Goal: Transaction & Acquisition: Purchase product/service

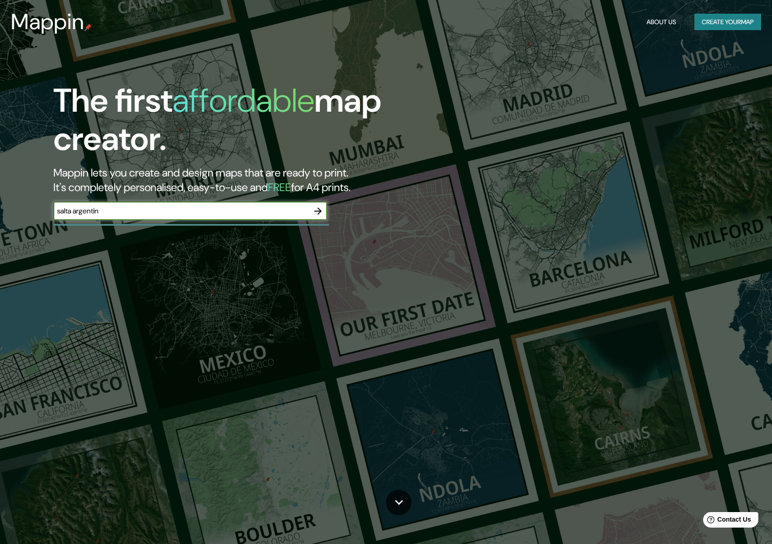
type input "salta [GEOGRAPHIC_DATA]"
click at [316, 209] on icon "button" at bounding box center [318, 211] width 11 height 11
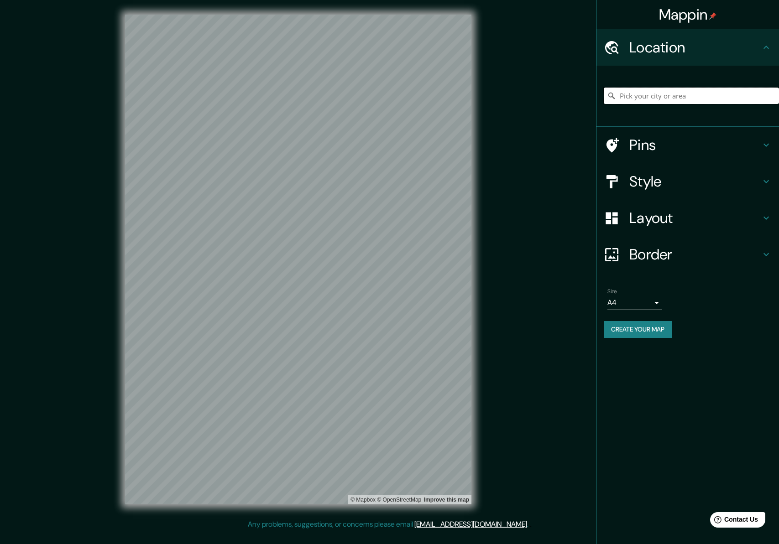
click at [699, 96] on input "Pick your city or area" at bounding box center [691, 96] width 175 height 16
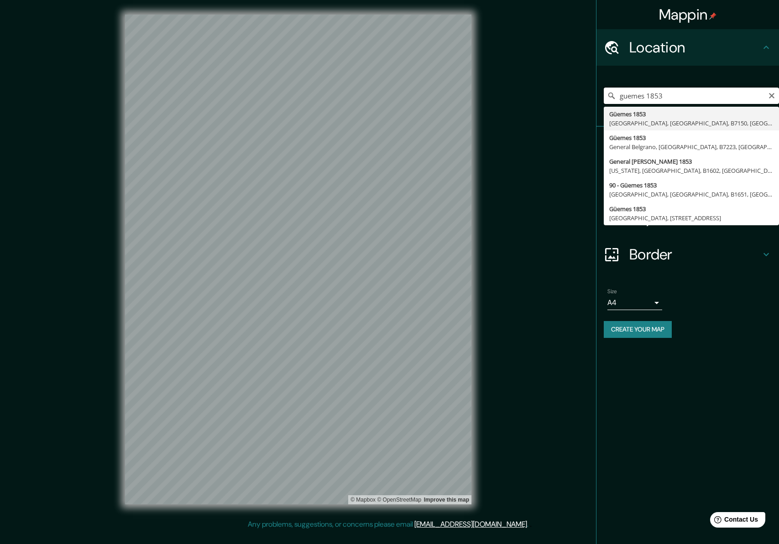
click at [618, 99] on input "guemes 1853" at bounding box center [691, 96] width 175 height 16
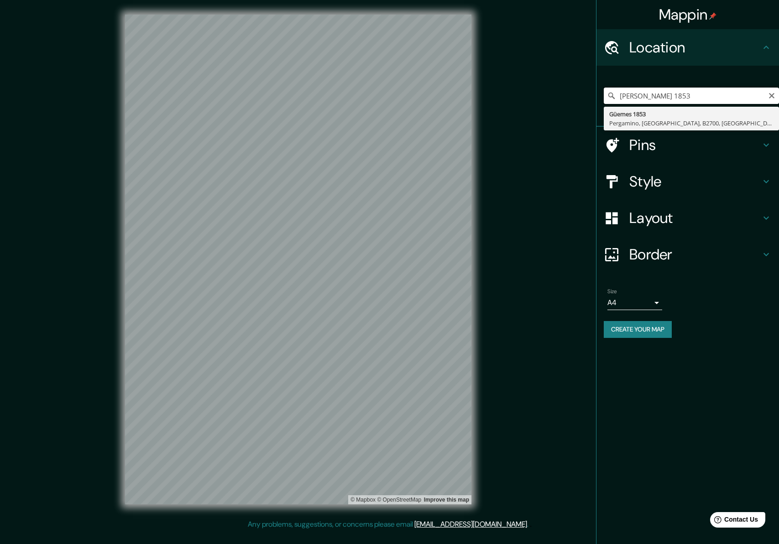
click at [682, 98] on input "[PERSON_NAME] 1853" at bounding box center [691, 96] width 175 height 16
drag, startPoint x: 631, startPoint y: 95, endPoint x: 657, endPoint y: 96, distance: 26.0
click at [631, 95] on input "[PERSON_NAME] 1853" at bounding box center [691, 96] width 175 height 16
click at [698, 96] on input "[PERSON_NAME] 1853" at bounding box center [691, 96] width 175 height 16
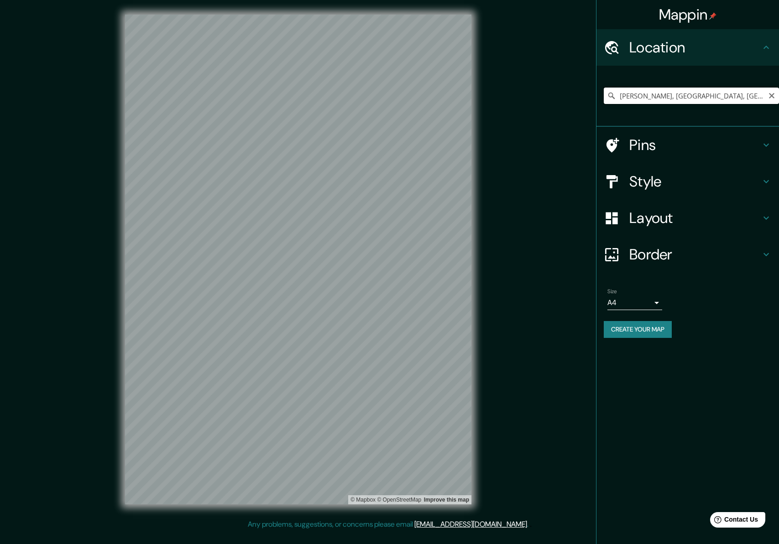
click at [631, 97] on input "[PERSON_NAME], [GEOGRAPHIC_DATA], [GEOGRAPHIC_DATA], A4400, [GEOGRAPHIC_DATA]" at bounding box center [691, 96] width 175 height 16
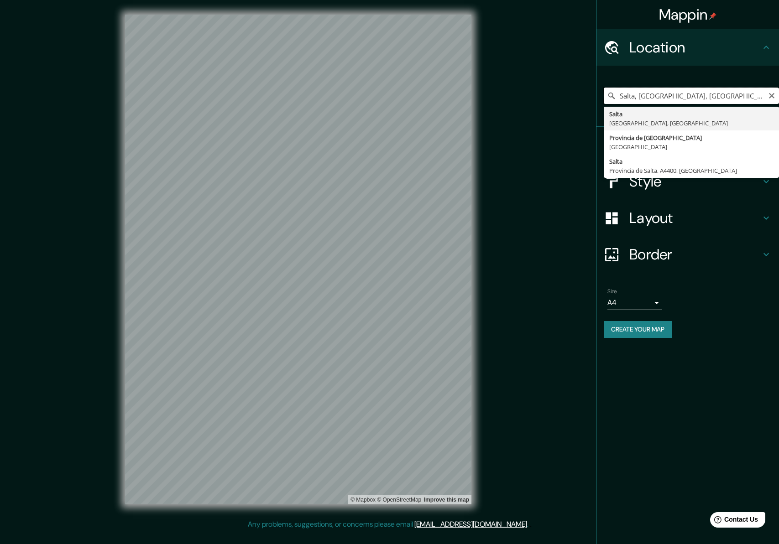
click at [681, 98] on input "Salta, [GEOGRAPHIC_DATA], [GEOGRAPHIC_DATA]" at bounding box center [691, 96] width 175 height 16
click at [627, 95] on input "Salta, [GEOGRAPHIC_DATA], [GEOGRAPHIC_DATA]" at bounding box center [691, 96] width 175 height 16
click at [562, 182] on div "Mappin Location [GEOGRAPHIC_DATA], [GEOGRAPHIC_DATA], [GEOGRAPHIC_DATA] [GEOGRA…" at bounding box center [389, 267] width 779 height 534
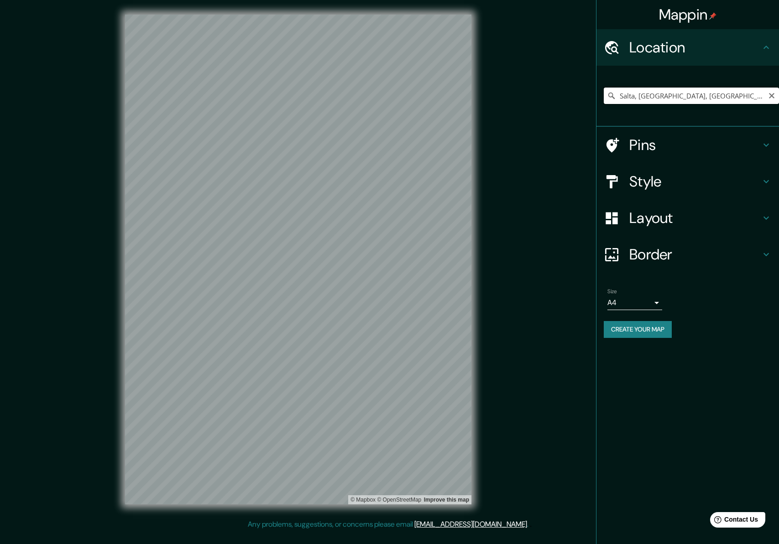
click at [636, 94] on input "Salta, [GEOGRAPHIC_DATA], [GEOGRAPHIC_DATA]" at bounding box center [691, 96] width 175 height 16
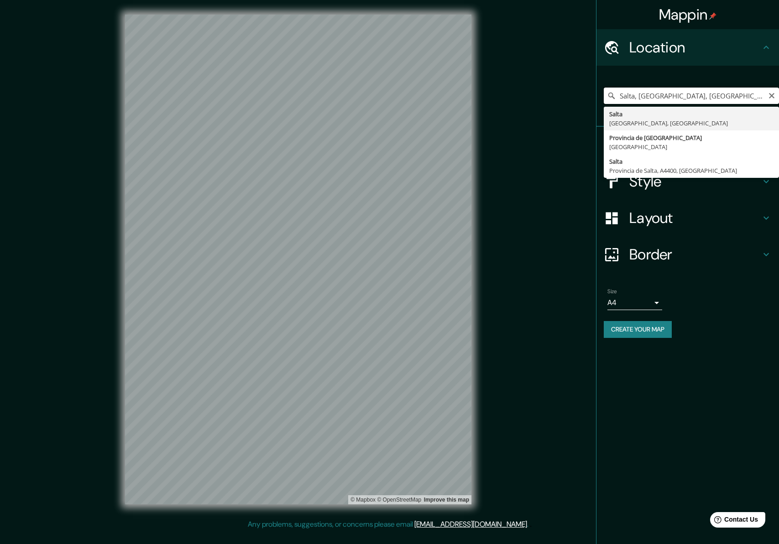
click at [636, 94] on input "Salta, [GEOGRAPHIC_DATA], [GEOGRAPHIC_DATA]" at bounding box center [691, 96] width 175 height 16
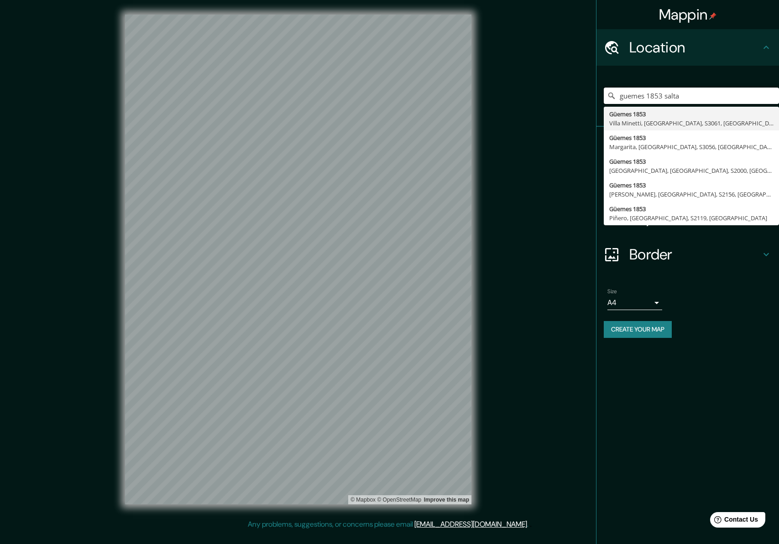
type input "guemes 1853 salta"
